Goal: Find contact information: Find contact information

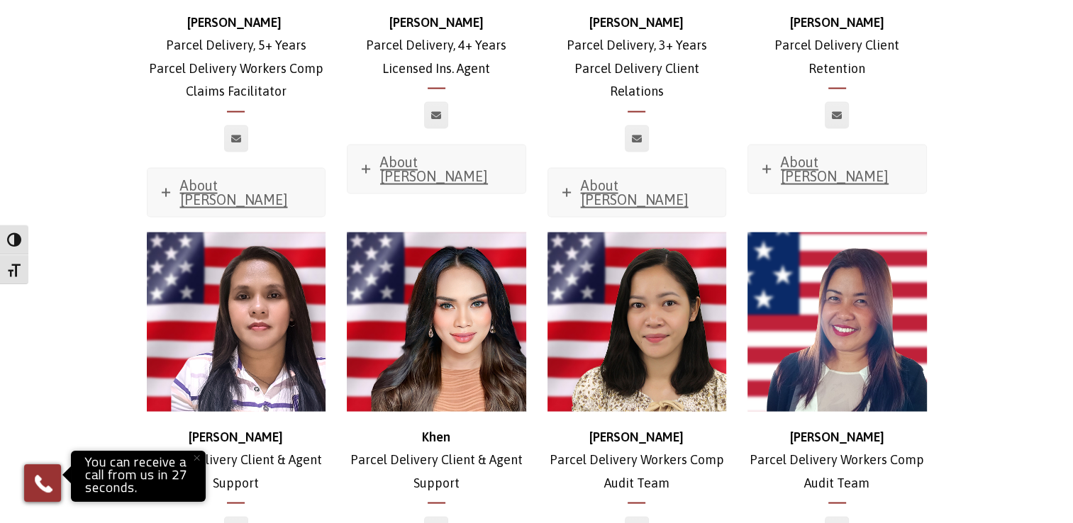
scroll to position [2980, 0]
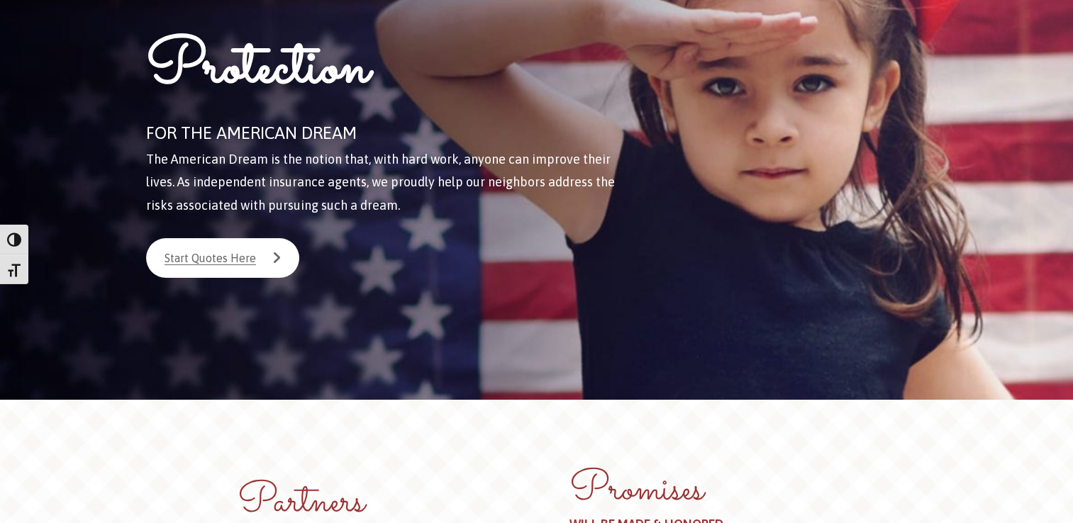
scroll to position [284, 0]
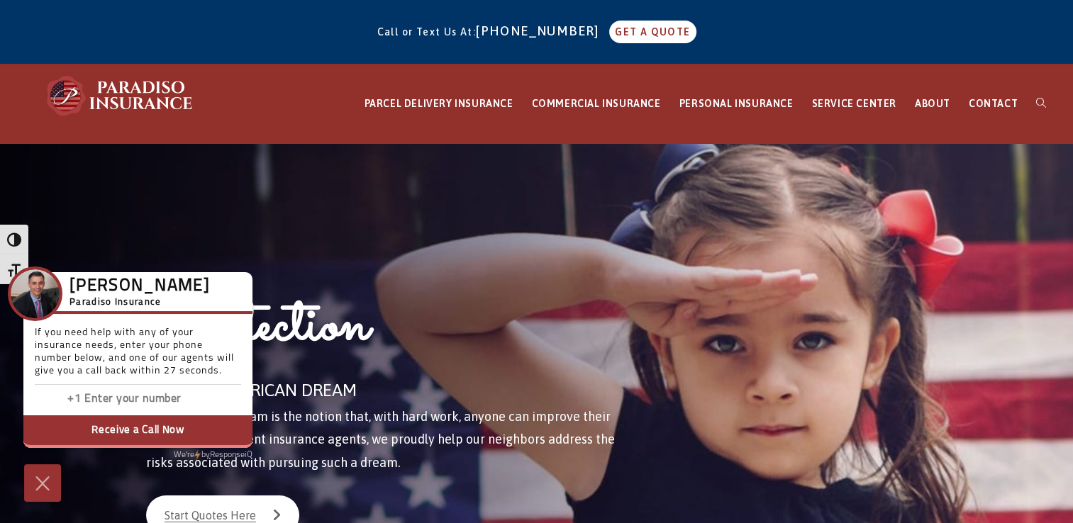
click at [1002, 103] on span "CONTACT" at bounding box center [993, 103] width 49 height 11
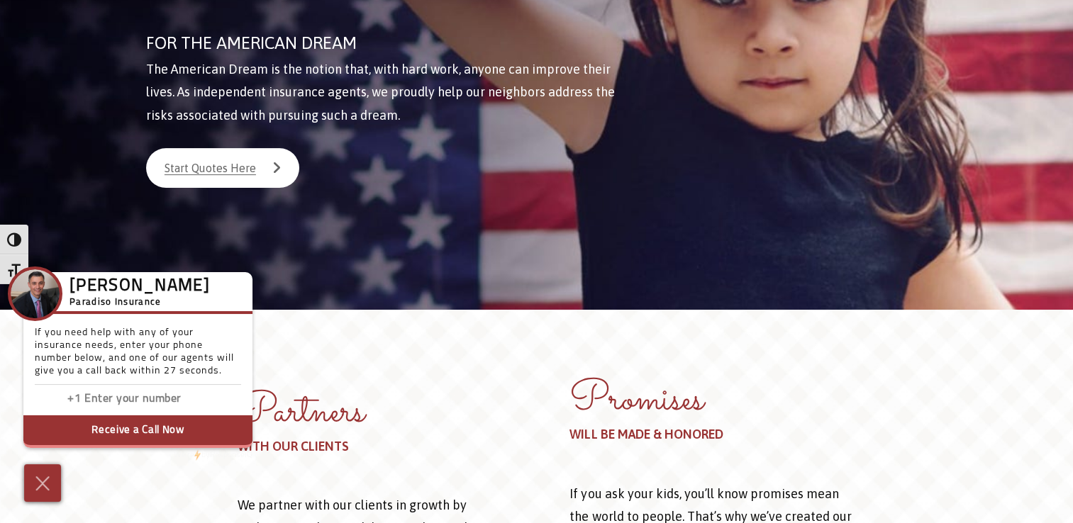
scroll to position [355, 0]
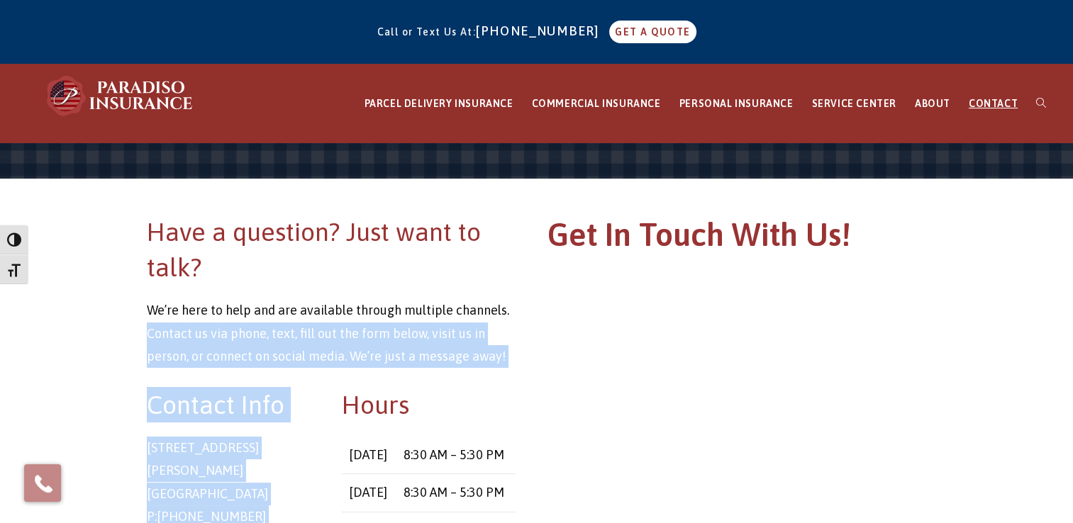
drag, startPoint x: 320, startPoint y: 326, endPoint x: 143, endPoint y: 332, distance: 177.4
click at [143, 332] on div "Have a question? Just want to talk? We’re here to help and are available throug…" at bounding box center [336, 463] width 401 height 499
drag, startPoint x: 143, startPoint y: 332, endPoint x: 98, endPoint y: 406, distance: 86.3
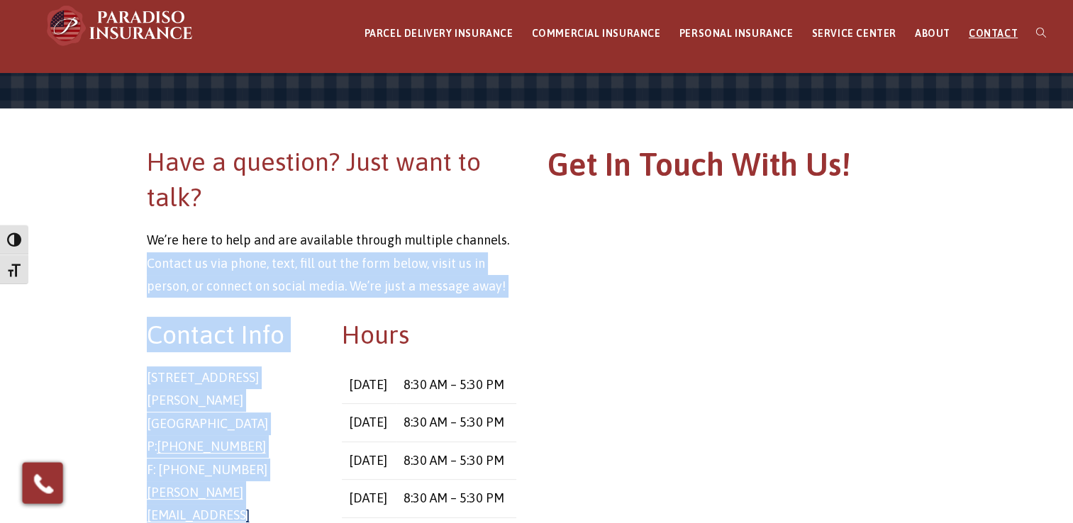
scroll to position [213, 0]
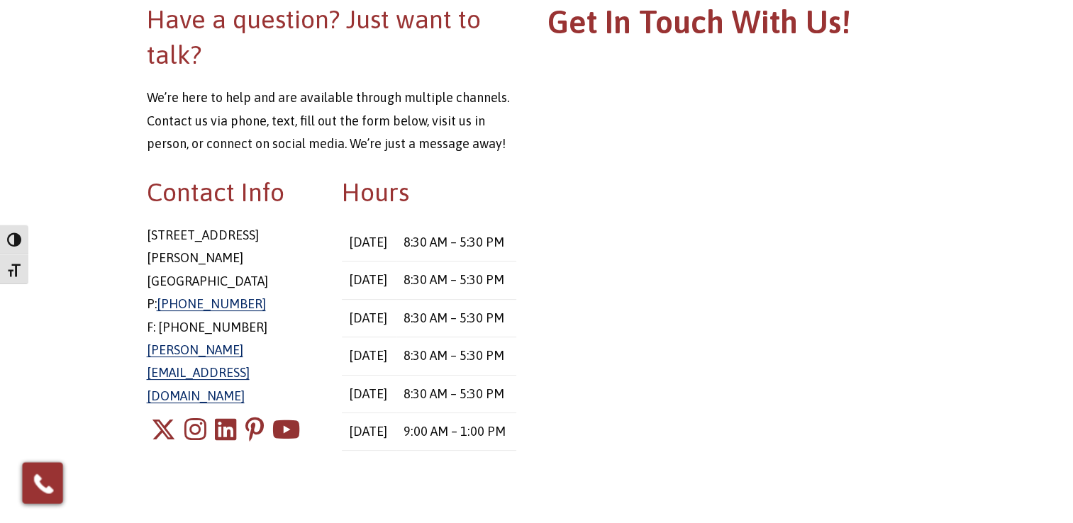
click at [118, 353] on main "Have a question? Just want to talk? We’re here to help and are available throug…" at bounding box center [536, 386] width 1073 height 913
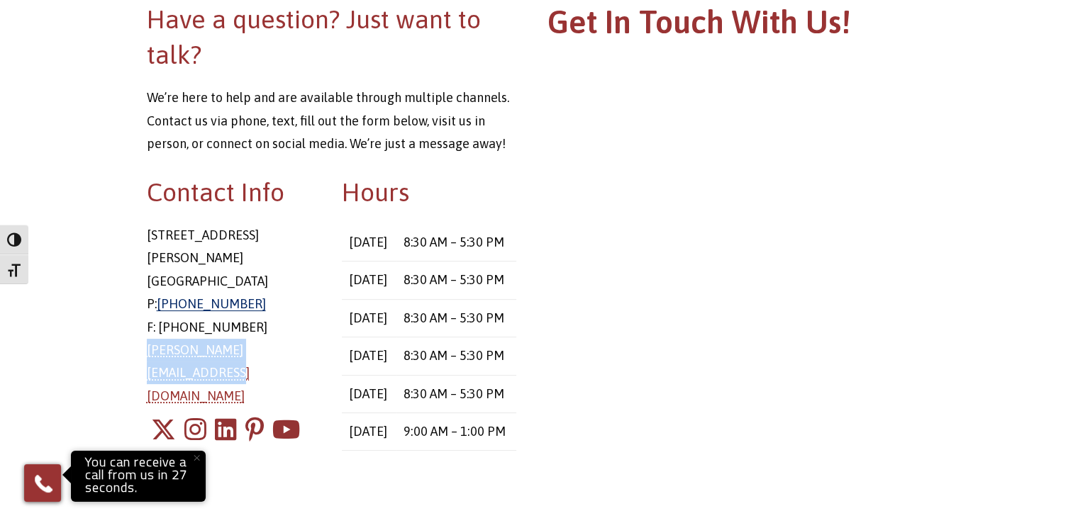
drag, startPoint x: 152, startPoint y: 328, endPoint x: 312, endPoint y: 328, distance: 160.3
click at [312, 328] on div "Contact Info 8 East Main Street Stafford Springs, CT 06076 P: 860-684-5270 F: 8…" at bounding box center [234, 327] width 196 height 307
drag, startPoint x: 312, startPoint y: 328, endPoint x: 304, endPoint y: 328, distance: 8.5
copy link "chris@paradisoinsurance.com"
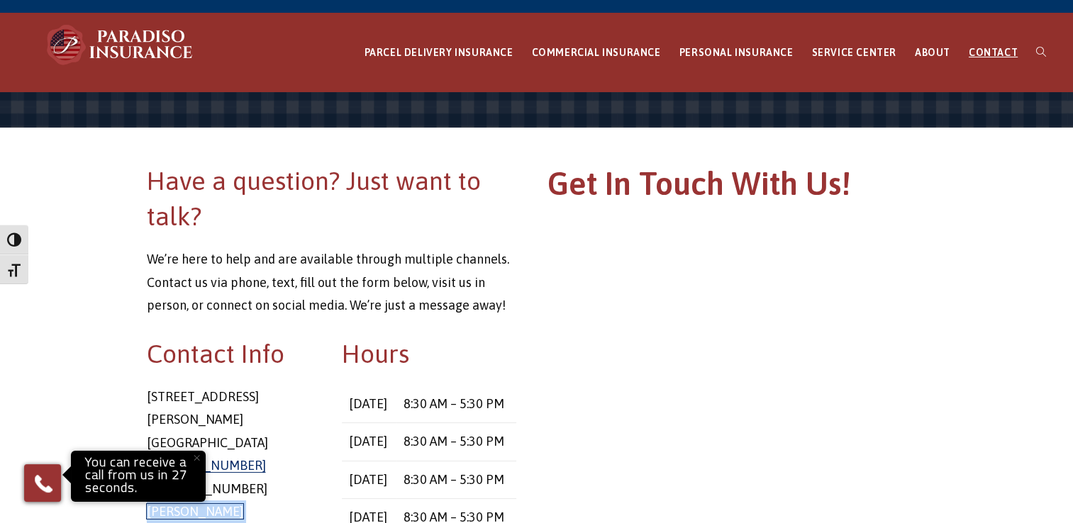
scroll to position [0, 0]
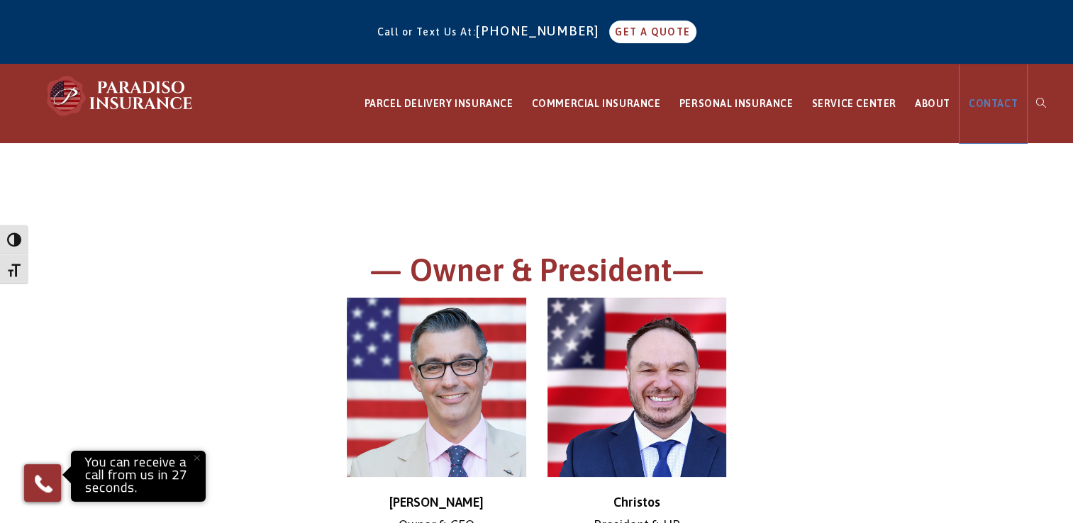
click at [980, 104] on span "CONTACT" at bounding box center [993, 103] width 49 height 11
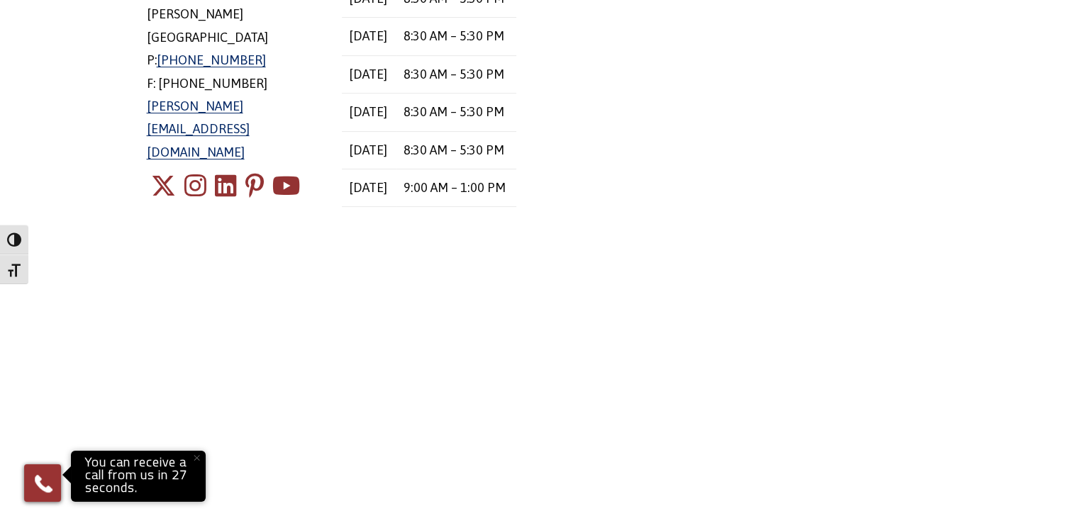
scroll to position [426, 0]
